Goal: Contribute content: Contribute content

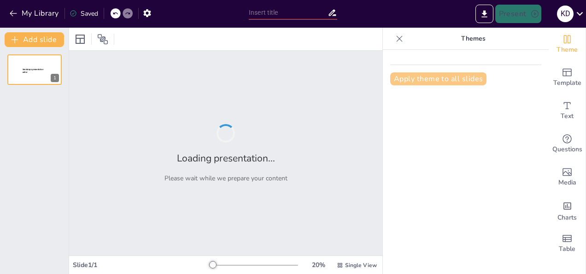
type input "Integración del Design Thinking en el Desarrollo del Business Model Canvas"
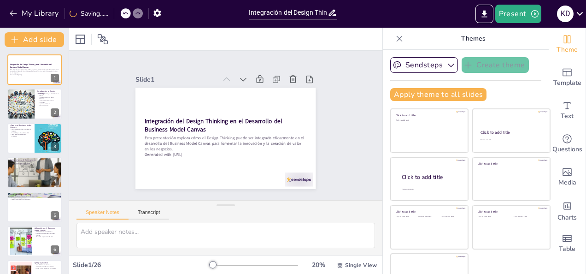
checkbox input "true"
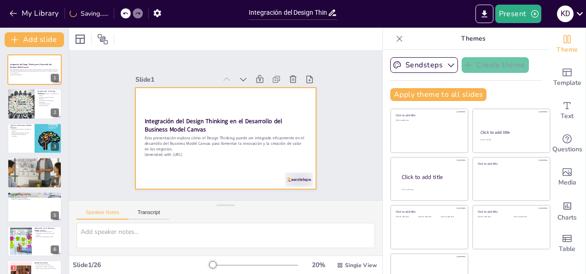
checkbox input "true"
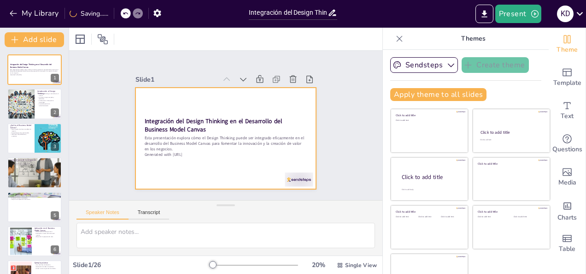
checkbox input "true"
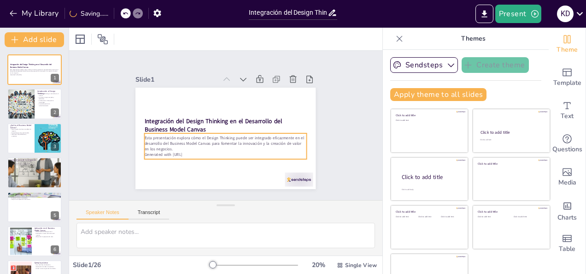
checkbox input "true"
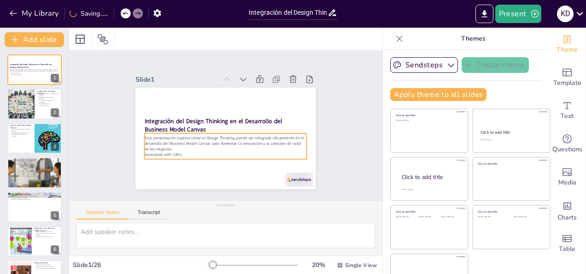
checkbox input "true"
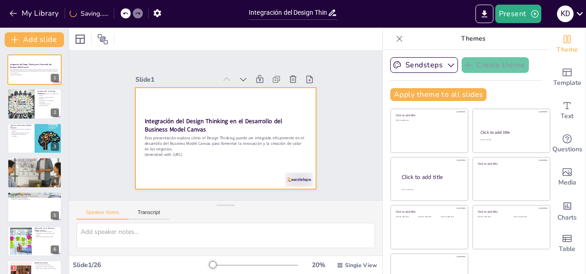
checkbox input "true"
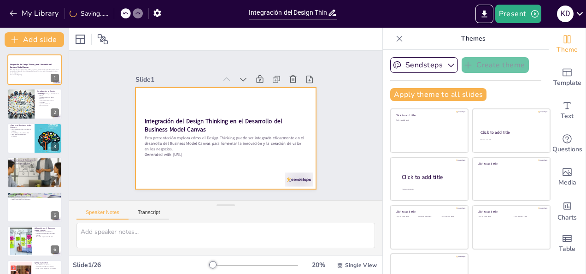
checkbox input "true"
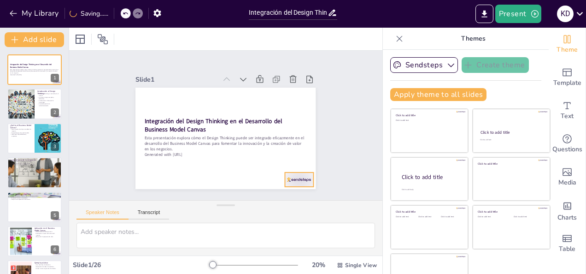
checkbox input "true"
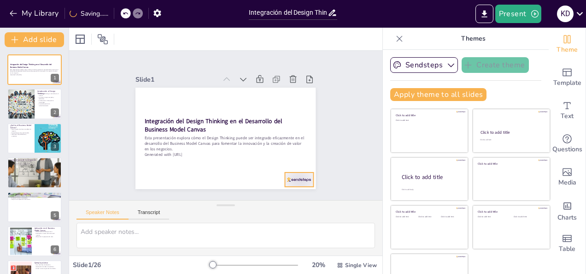
checkbox input "true"
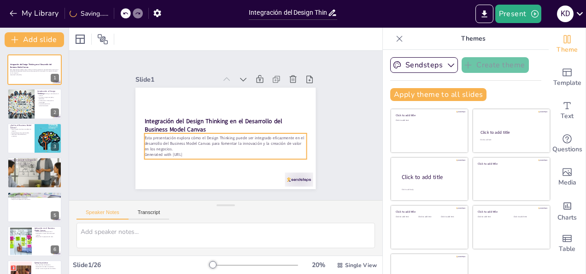
checkbox input "true"
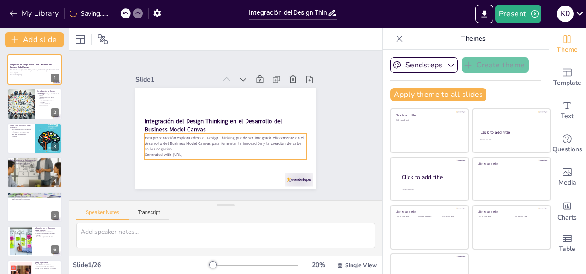
checkbox input "true"
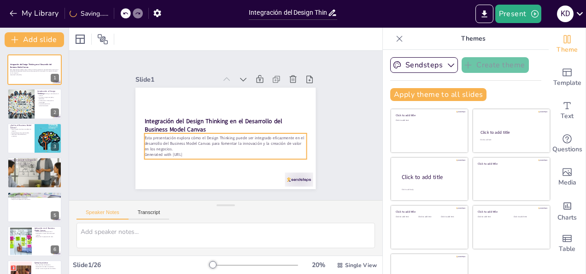
checkbox input "true"
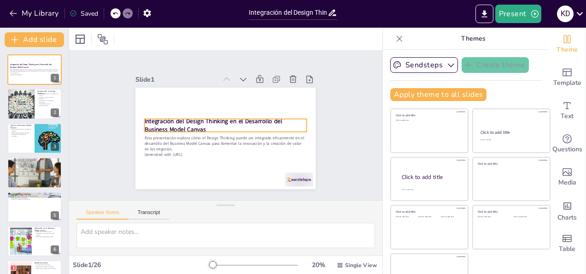
checkbox input "true"
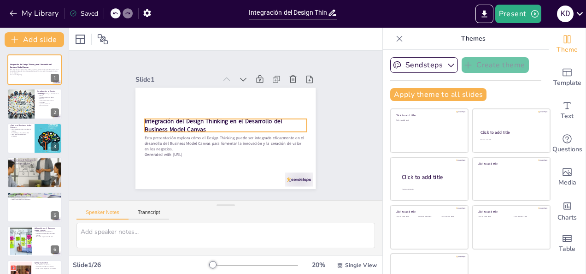
checkbox input "true"
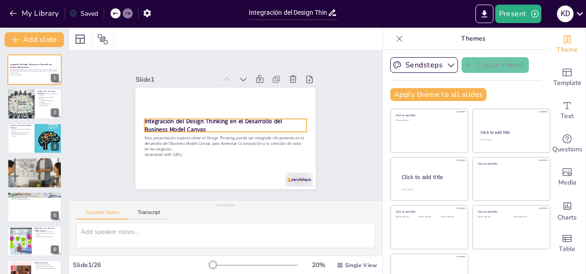
checkbox input "true"
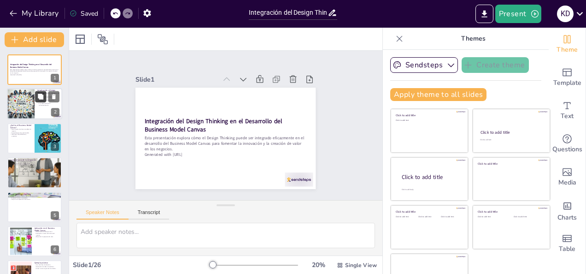
click at [41, 100] on icon at bounding box center [41, 97] width 6 height 6
type textarea "El enfoque centrado en el usuario es fundamental en el Design Thinking, ya que …"
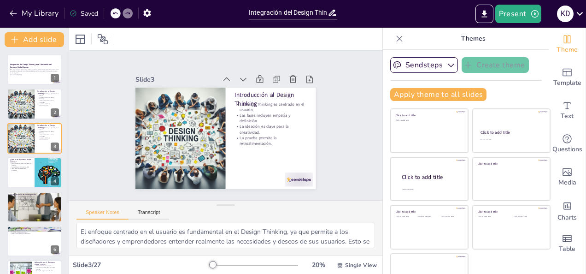
checkbox input "true"
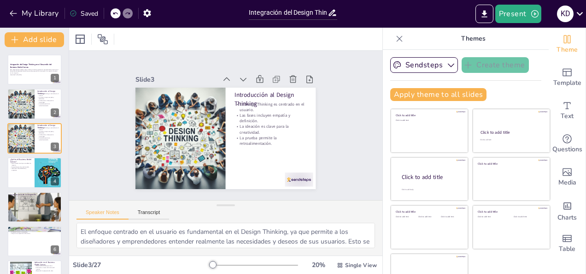
checkbox input "true"
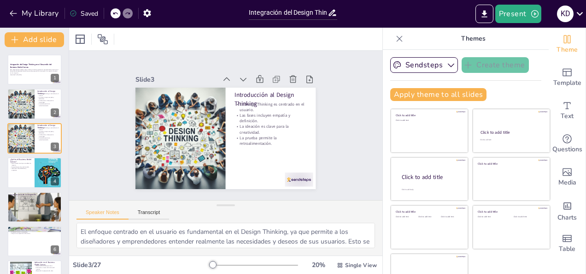
checkbox input "true"
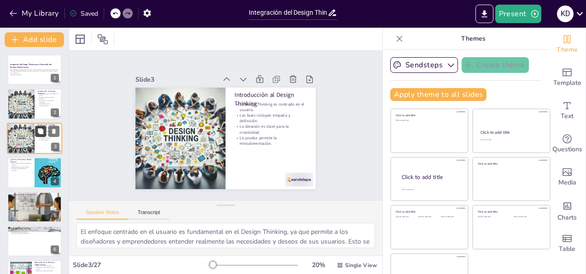
checkbox input "true"
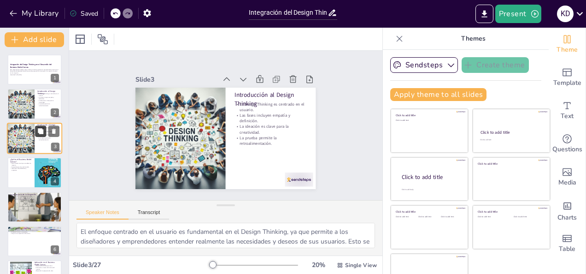
checkbox input "true"
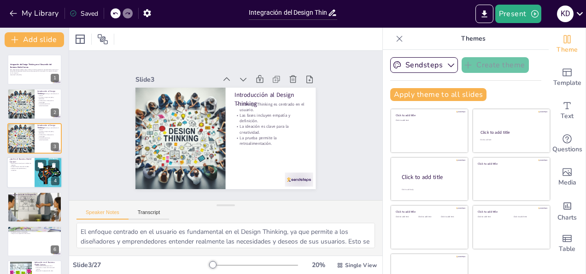
checkbox input "true"
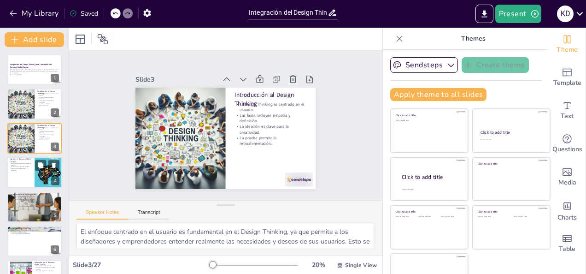
checkbox input "true"
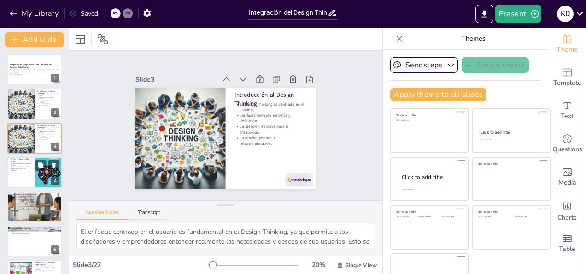
checkbox input "true"
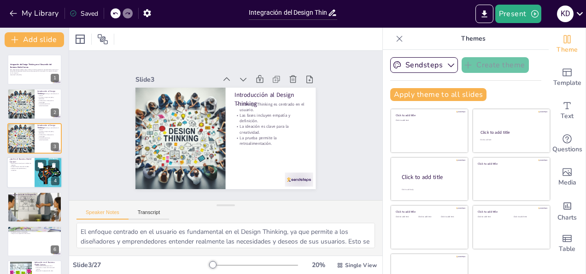
click at [27, 175] on div at bounding box center [34, 172] width 55 height 31
type textarea "El Business Model Canvas es una herramienta que facilita la visualización de un…"
checkbox input "true"
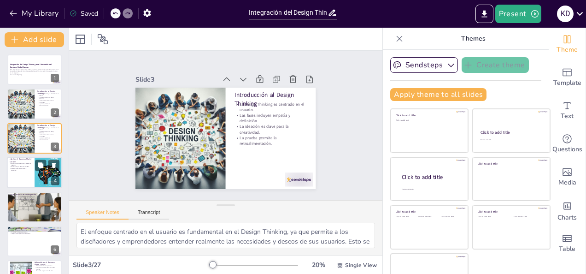
checkbox input "true"
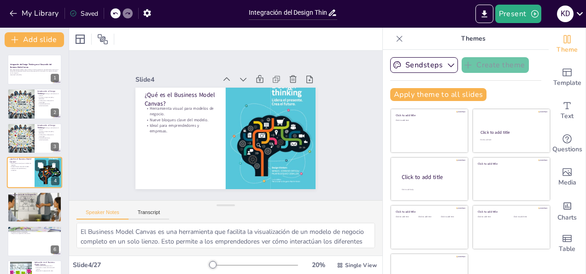
scroll to position [12, 0]
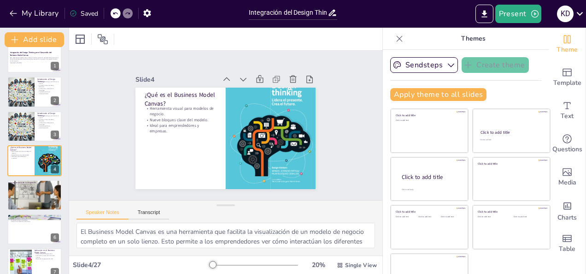
checkbox input "true"
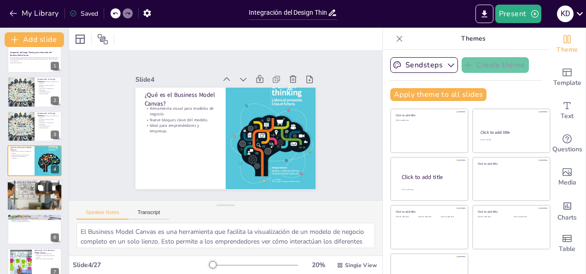
checkbox input "true"
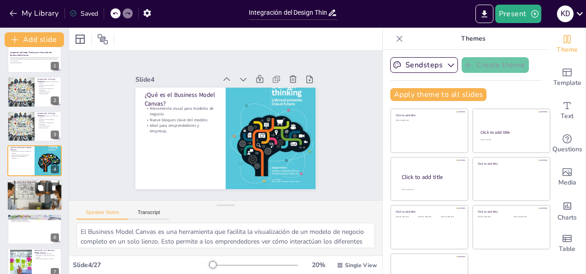
checkbox input "true"
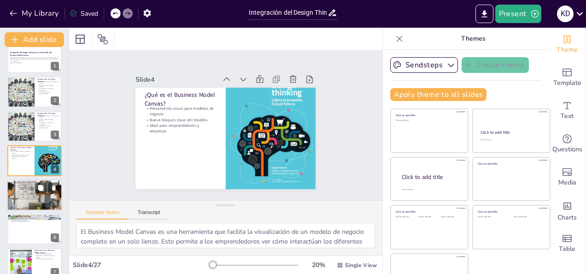
checkbox input "true"
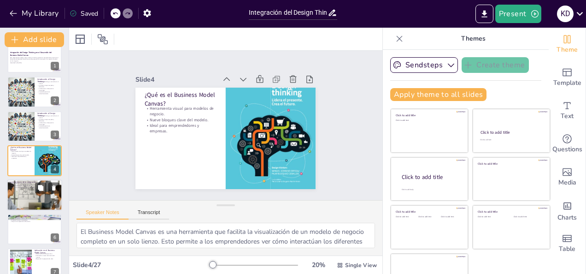
checkbox input "true"
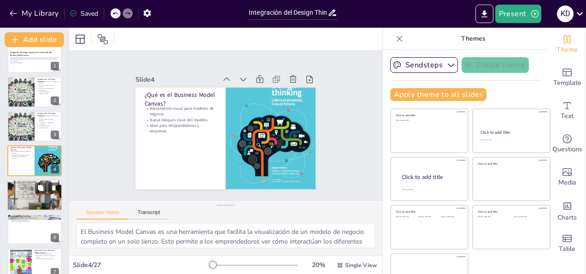
click at [25, 195] on div at bounding box center [34, 195] width 55 height 82
type textarea "La adaptabilidad es crucial en el entorno empresarial actual. Integrar Design T…"
checkbox input "true"
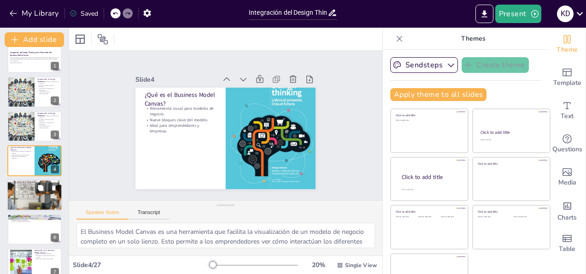
checkbox input "true"
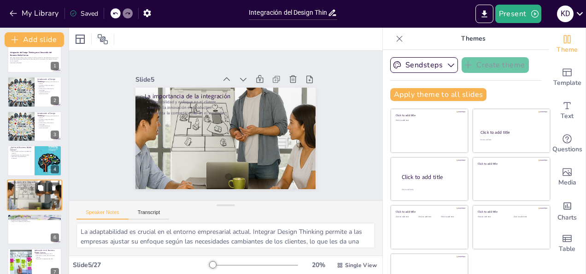
scroll to position [46, 0]
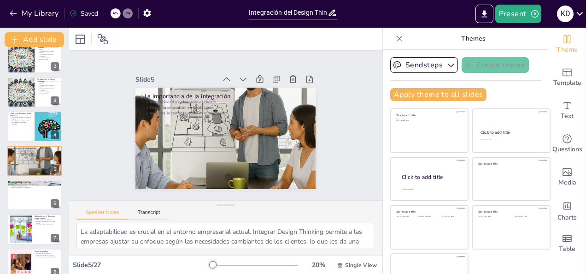
checkbox input "true"
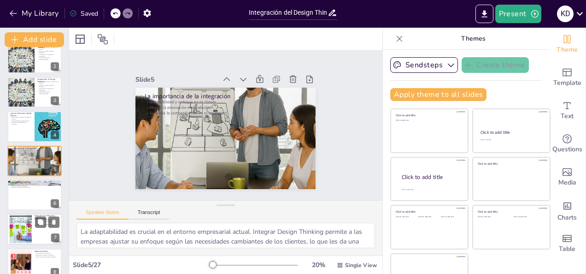
checkbox input "true"
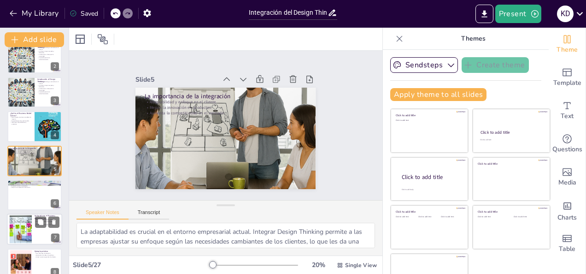
checkbox input "true"
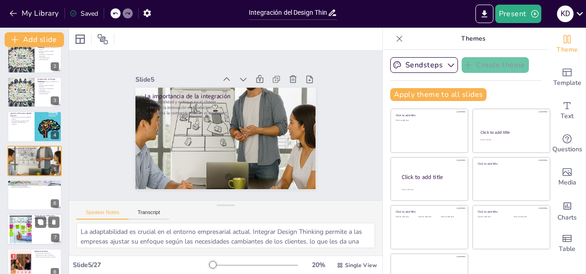
click at [29, 227] on div at bounding box center [21, 229] width 42 height 28
type textarea "La redefinición de bloques permite a las empresas adaptarse a las necesidades c…"
checkbox input "true"
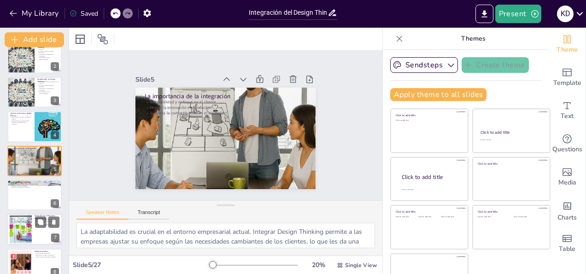
checkbox input "true"
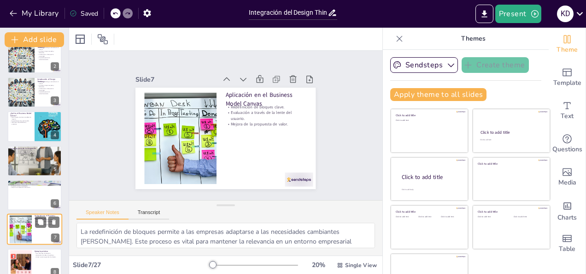
scroll to position [115, 0]
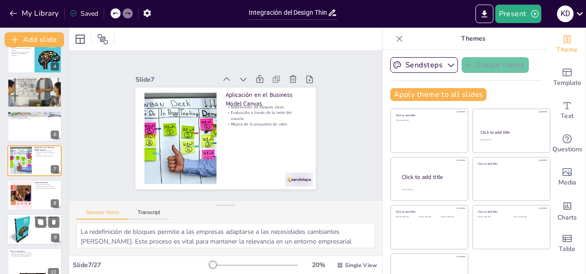
checkbox input "true"
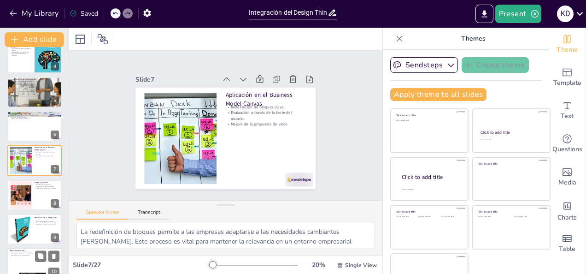
checkbox input "true"
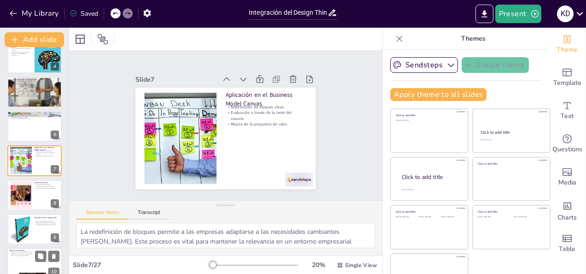
checkbox input "true"
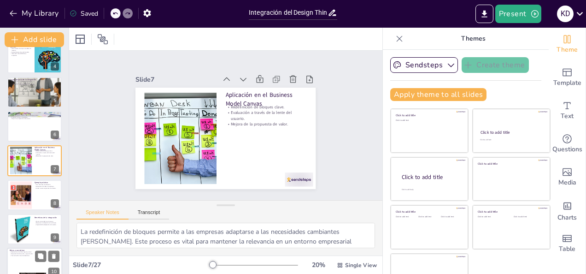
checkbox input "true"
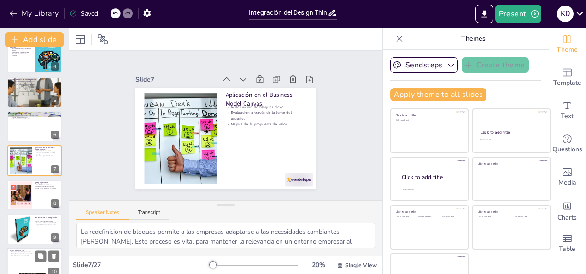
checkbox input "true"
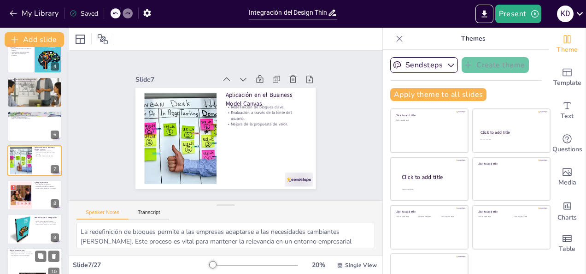
click at [28, 259] on div at bounding box center [34, 263] width 55 height 31
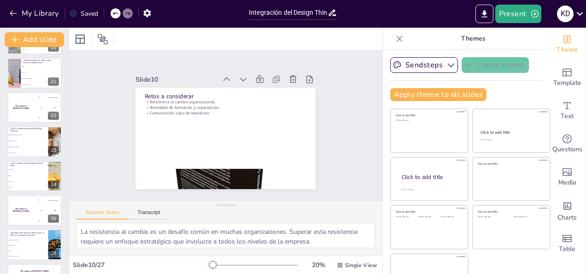
scroll to position [710, 0]
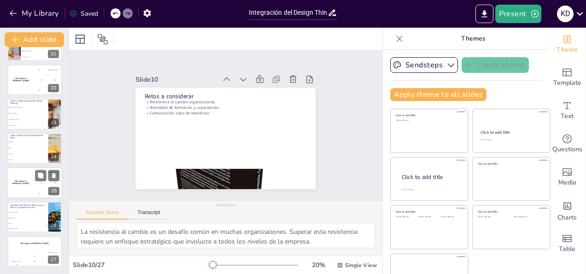
click at [29, 189] on div "The winner is [PERSON_NAME]" at bounding box center [21, 182] width 28 height 31
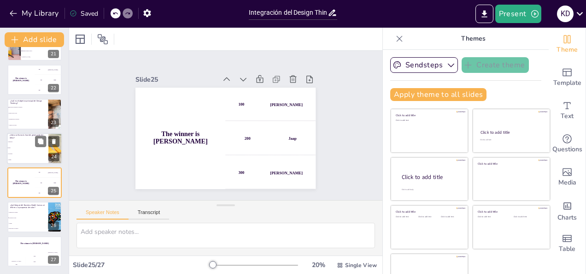
click at [27, 155] on li "Prototipar" at bounding box center [27, 154] width 41 height 6
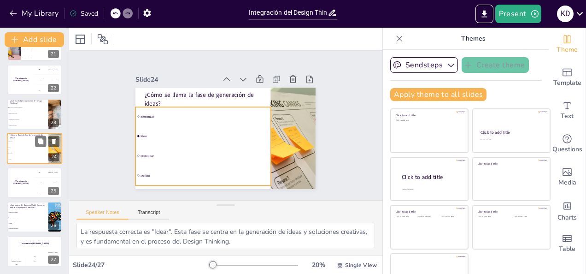
scroll to position [698, 0]
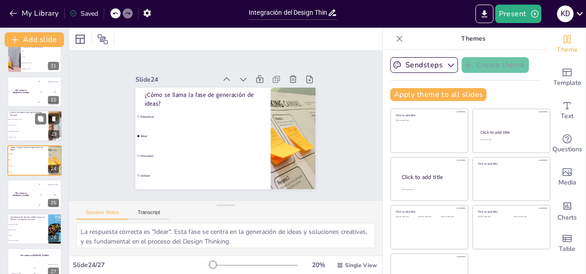
click at [31, 129] on li "Optimización de procesos" at bounding box center [27, 132] width 41 height 6
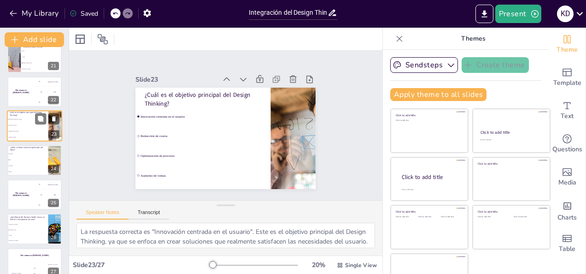
scroll to position [663, 0]
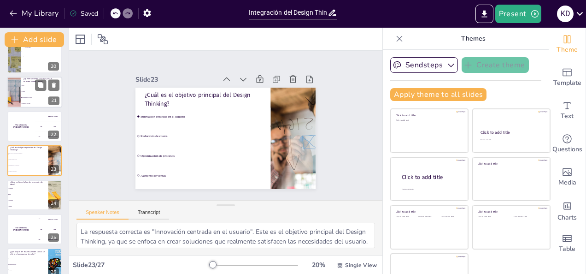
click at [34, 100] on li "Business Model Canvas" at bounding box center [41, 97] width 41 height 6
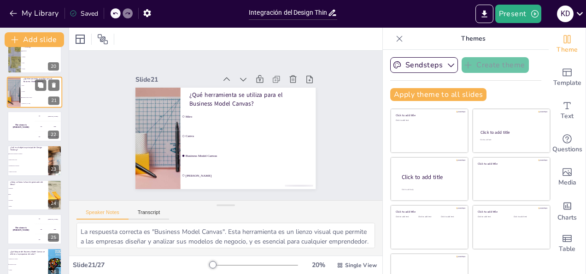
scroll to position [595, 0]
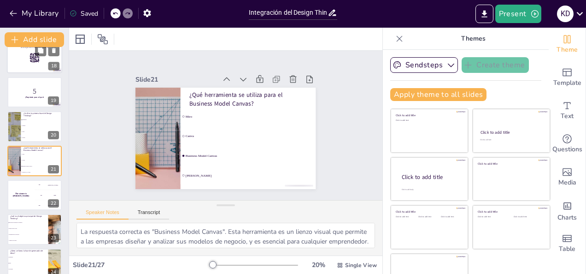
click at [24, 65] on div at bounding box center [34, 57] width 55 height 31
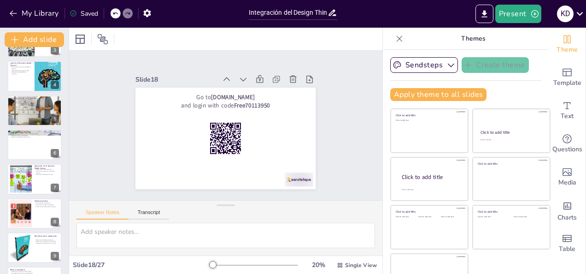
scroll to position [0, 0]
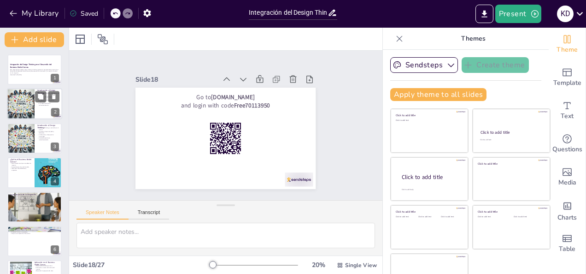
click at [27, 108] on div at bounding box center [20, 103] width 31 height 31
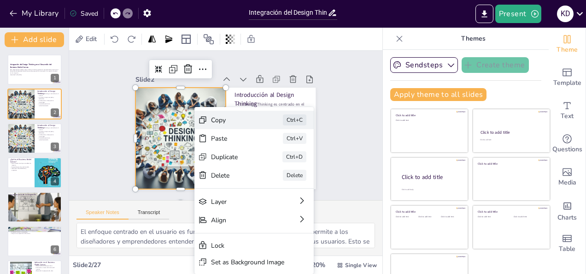
click at [269, 177] on div "Copy" at bounding box center [292, 186] width 47 height 18
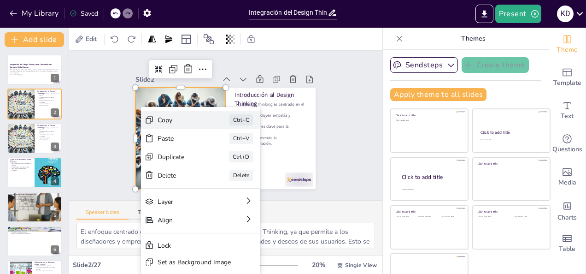
click at [222, 166] on div "Copy" at bounding box center [245, 172] width 47 height 13
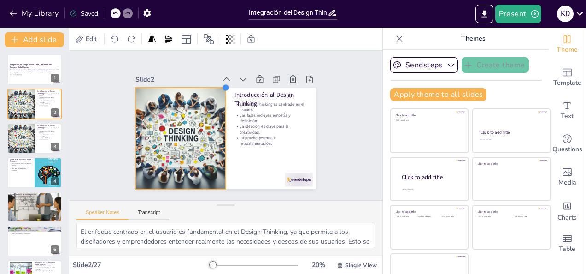
click at [230, 84] on div at bounding box center [234, 88] width 9 height 9
click at [226, 84] on div at bounding box center [230, 88] width 8 height 8
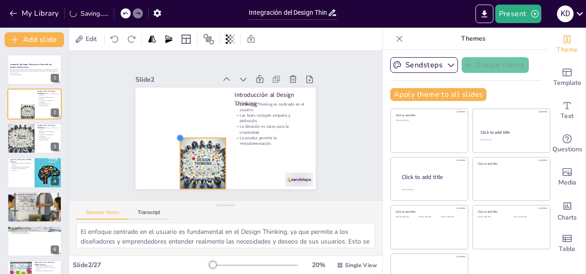
drag, startPoint x: 126, startPoint y: 83, endPoint x: 191, endPoint y: 134, distance: 81.8
click at [191, 134] on div "Introducción al Design Thinking El Design Thinking es centrado en el usuario. L…" at bounding box center [221, 138] width 203 height 152
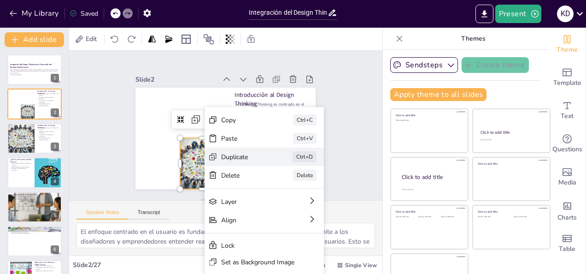
click at [281, 209] on div "Duplicate" at bounding box center [304, 215] width 46 height 13
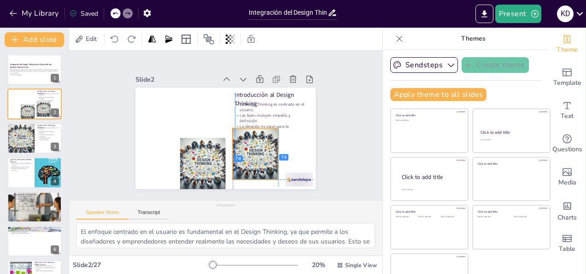
drag, startPoint x: 205, startPoint y: 157, endPoint x: 256, endPoint y: 146, distance: 52.3
click at [256, 146] on div at bounding box center [252, 157] width 56 height 56
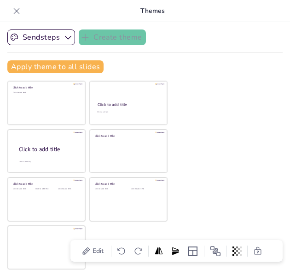
click at [230, 115] on div "Sendsteps Create theme Apply theme to all slides Click to add title Click to ad…" at bounding box center [145, 146] width 290 height 248
click at [12, 9] on icon at bounding box center [16, 10] width 9 height 9
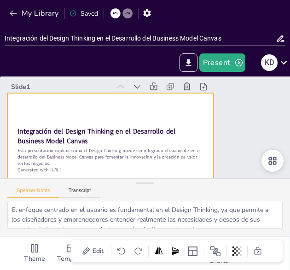
click at [171, 121] on div at bounding box center [109, 147] width 218 height 137
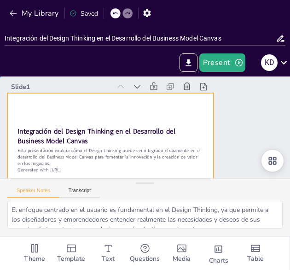
click at [206, 165] on div at bounding box center [105, 140] width 232 height 174
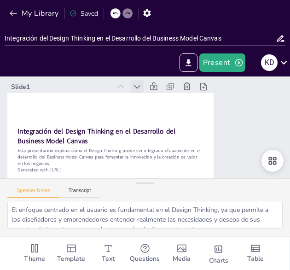
click at [141, 83] on icon at bounding box center [146, 86] width 11 height 11
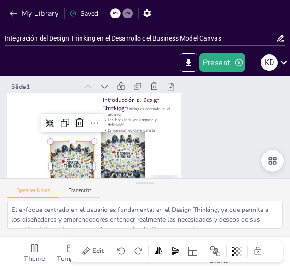
click at [72, 165] on div at bounding box center [62, 133] width 65 height 65
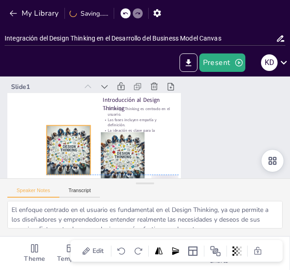
drag, startPoint x: 72, startPoint y: 165, endPoint x: 68, endPoint y: 145, distance: 20.6
click at [68, 145] on div at bounding box center [65, 134] width 59 height 59
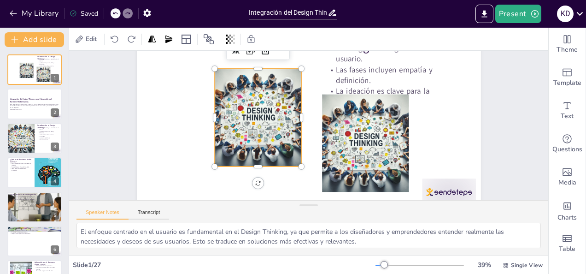
scroll to position [66, 0]
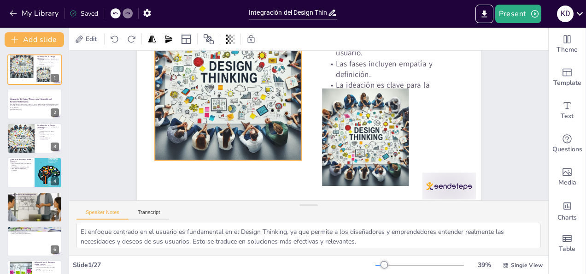
drag, startPoint x: 207, startPoint y: 65, endPoint x: 147, endPoint y: 50, distance: 62.5
click at [147, 50] on div "Edit Slide 1 Introducción al Design Thinking El Design Thinking es centrado en …" at bounding box center [308, 151] width 479 height 246
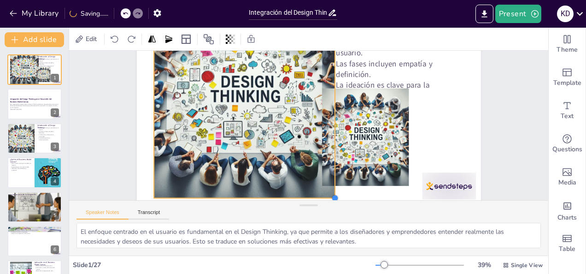
drag, startPoint x: 295, startPoint y: 159, endPoint x: 308, endPoint y: 197, distance: 40.1
click at [308, 197] on div "Slide 1 Introducción al Design Thinking El Design Thinking es centrado en el us…" at bounding box center [309, 125] width 500 height 246
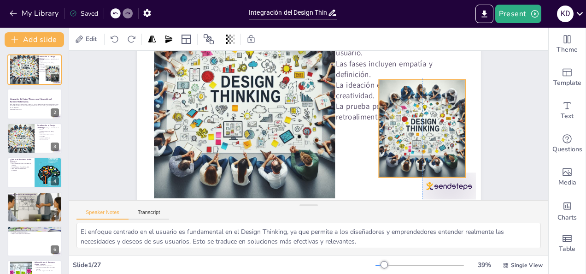
drag, startPoint x: 385, startPoint y: 150, endPoint x: 445, endPoint y: 141, distance: 60.7
click at [445, 141] on div at bounding box center [415, 163] width 123 height 123
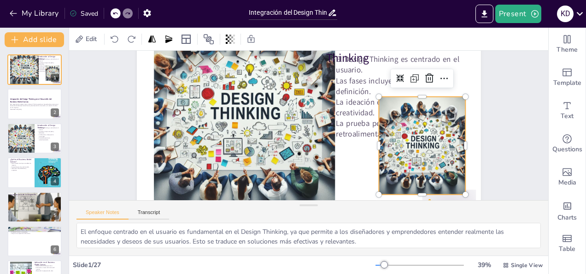
scroll to position [52, 0]
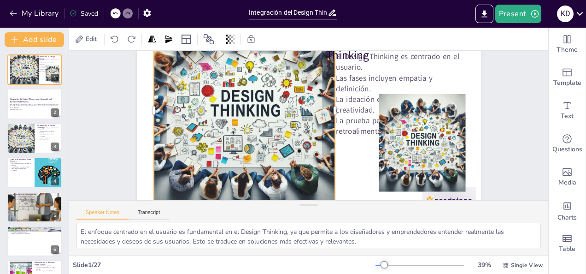
click at [278, 134] on div at bounding box center [249, 97] width 242 height 242
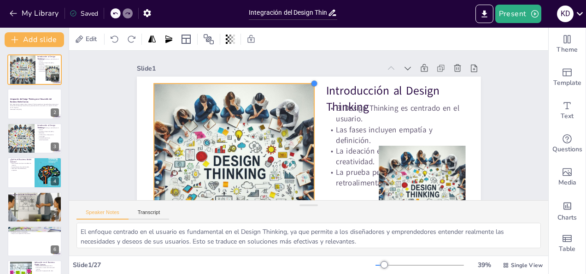
drag, startPoint x: 326, startPoint y: 61, endPoint x: 305, endPoint y: 111, distance: 54.3
click at [305, 111] on div "Introducción al Design Thinking El Design Thinking es centrado en el usuario. L…" at bounding box center [299, 172] width 377 height 261
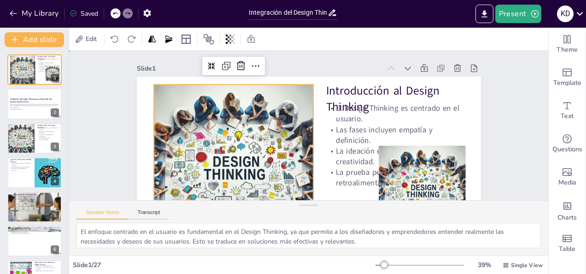
click at [483, 127] on div "Slide 1 Introducción al Design Thinking El Design Thinking es centrado en el us…" at bounding box center [305, 90] width 417 height 259
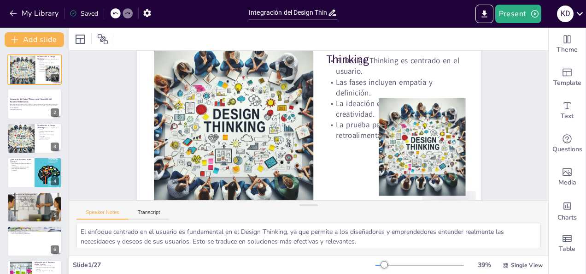
scroll to position [50, 0]
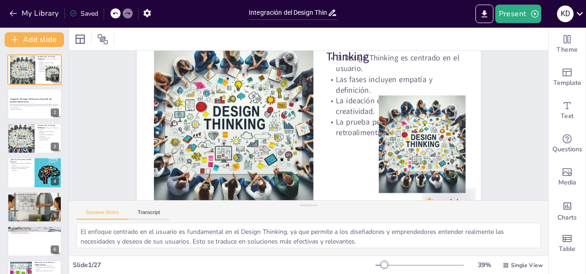
click at [324, 203] on div "Speaker Notes Transcript" at bounding box center [308, 212] width 479 height 22
click at [343, 151] on div at bounding box center [309, 123] width 377 height 261
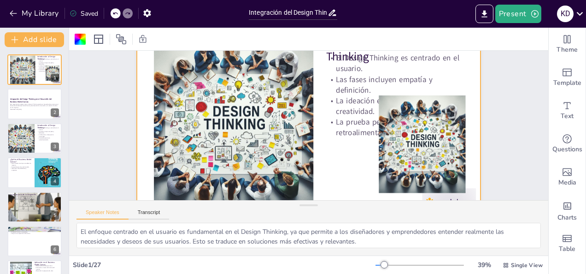
click at [457, 29] on div at bounding box center [308, 39] width 479 height 23
